Goal: Task Accomplishment & Management: Use online tool/utility

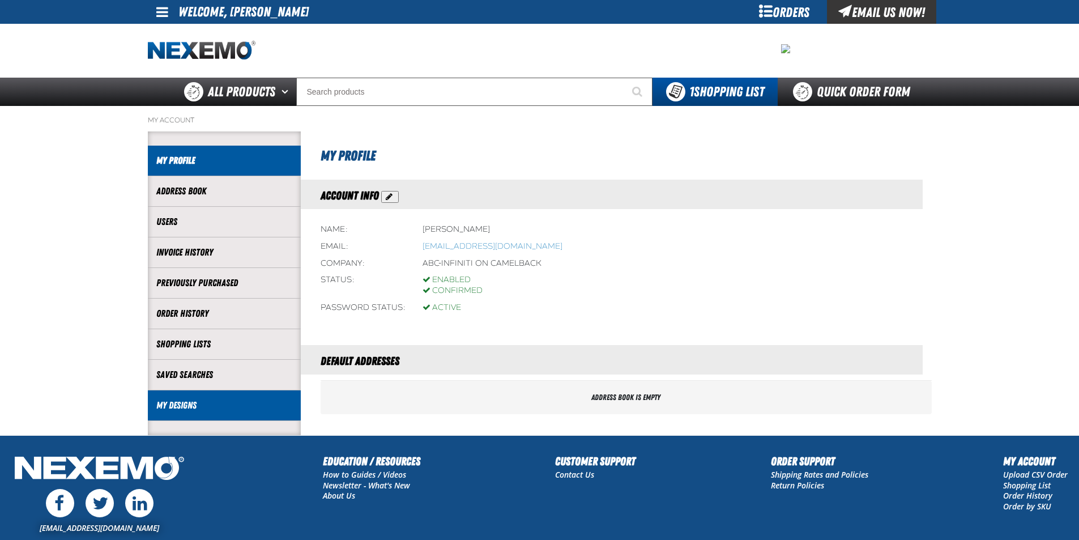
click at [179, 405] on link "My Designs" at bounding box center [224, 405] width 136 height 13
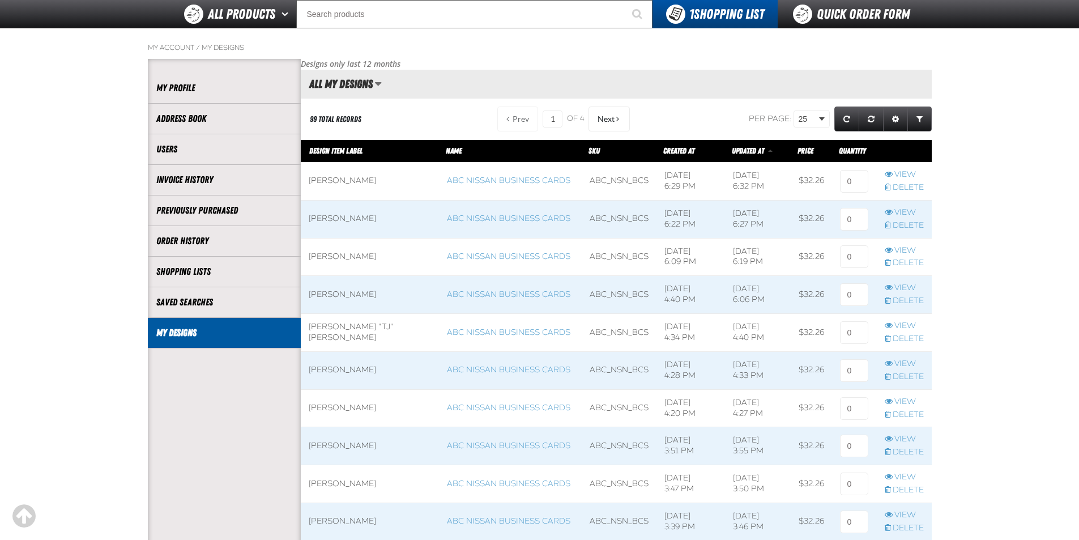
scroll to position [113, 0]
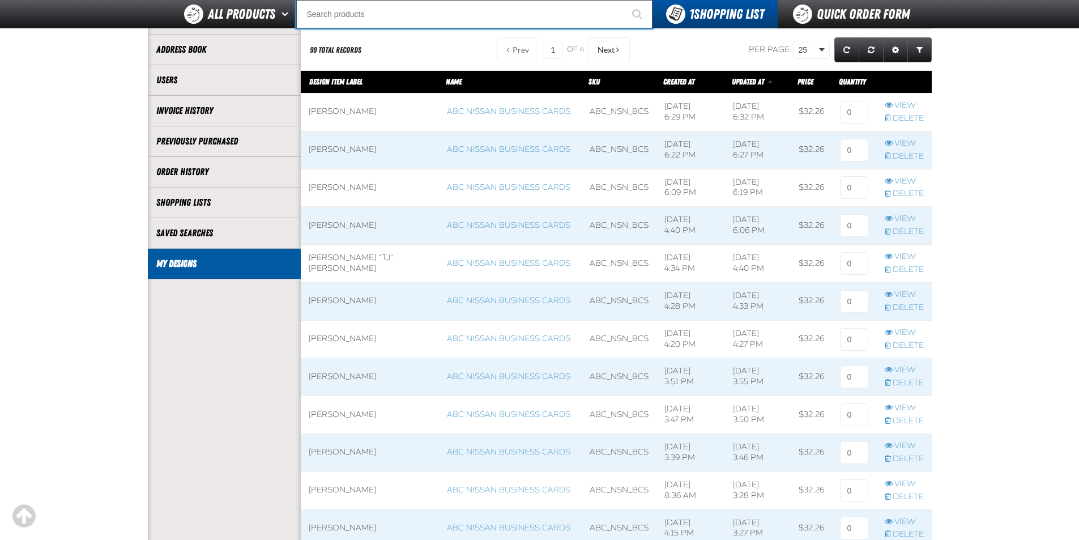
click at [390, 20] on input "Search" at bounding box center [474, 14] width 356 height 28
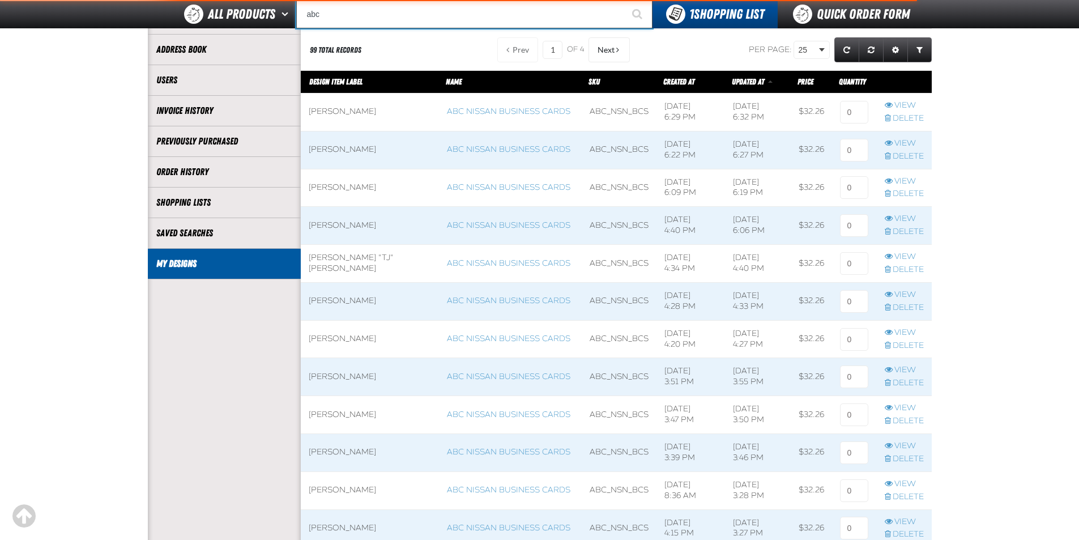
type input "abc"
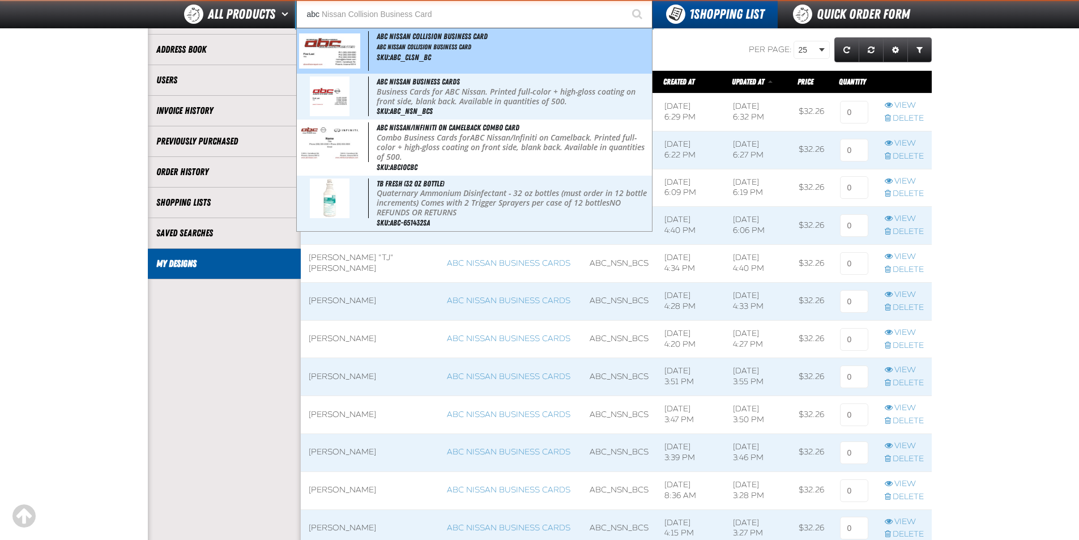
type input "abc Nissan Collision Business Card"
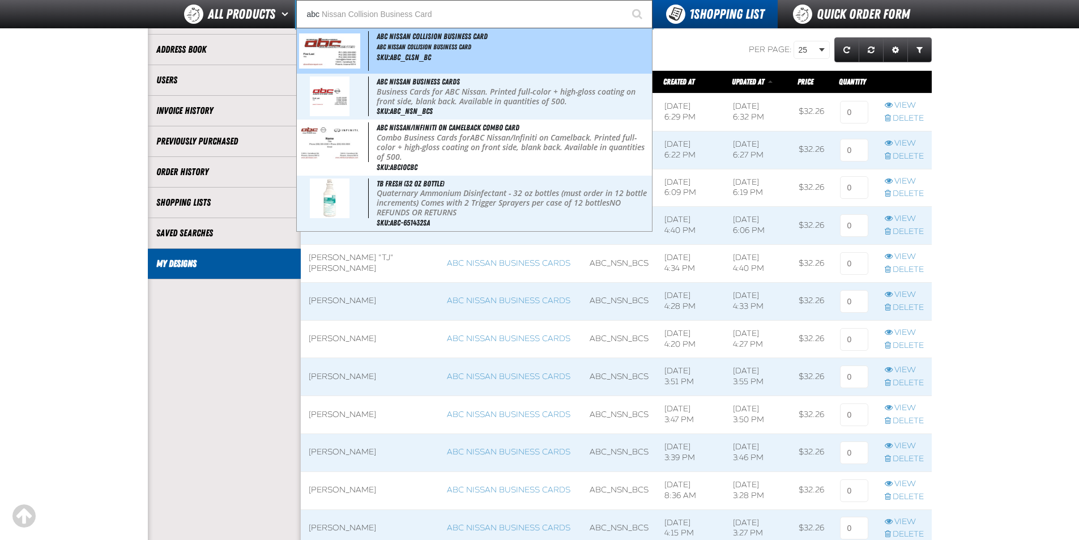
click at [439, 37] on span "ABC Nissan Collision Business Card" at bounding box center [432, 36] width 111 height 9
type input "ABC Nissan Collision Business Card"
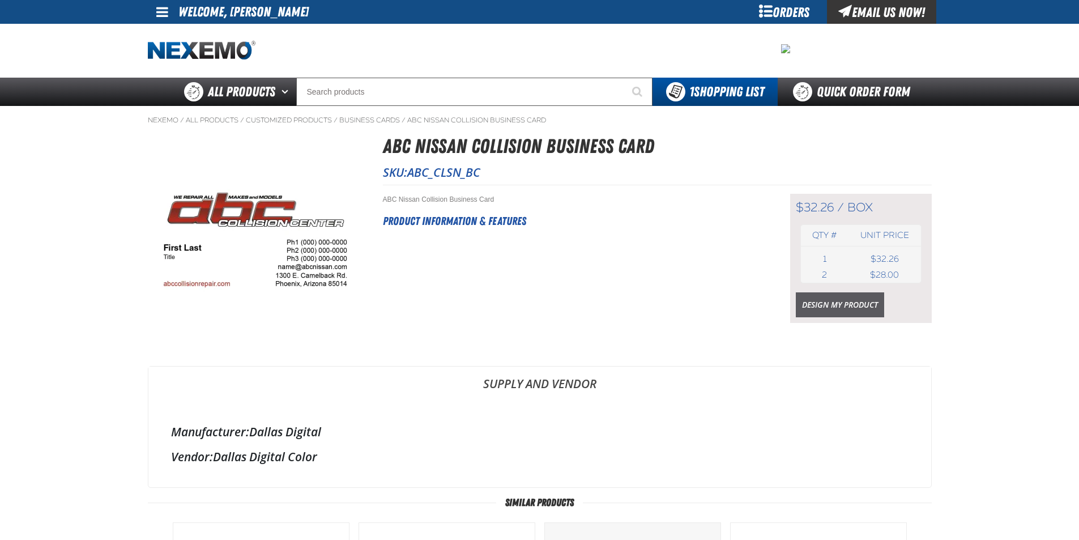
click at [822, 298] on link "Design My Product" at bounding box center [840, 304] width 88 height 25
